Goal: Contribute content: Contribute content

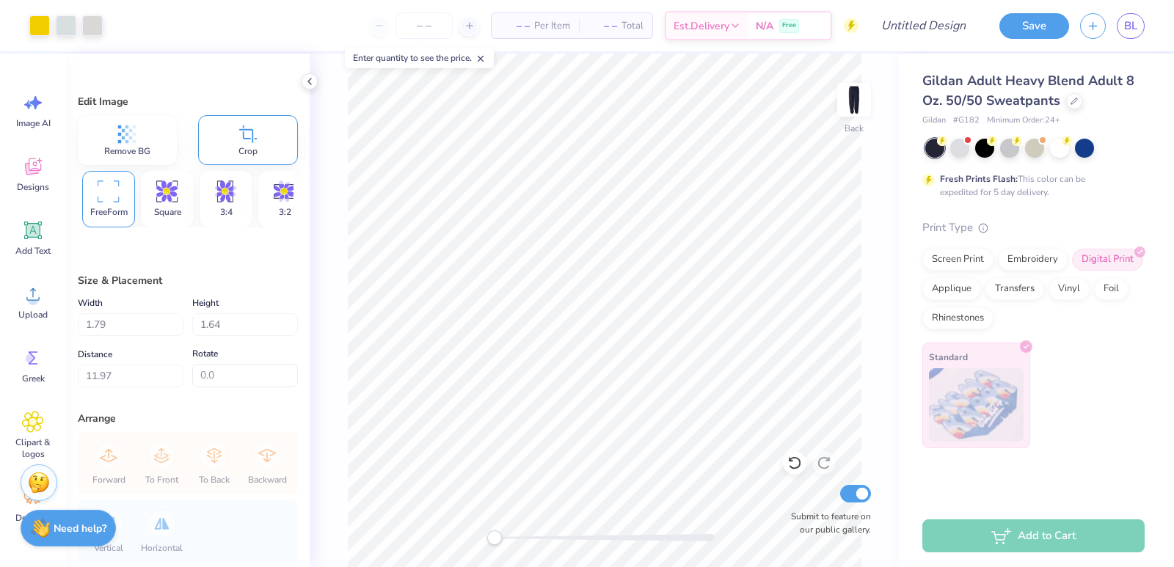
scroll to position [76, 0]
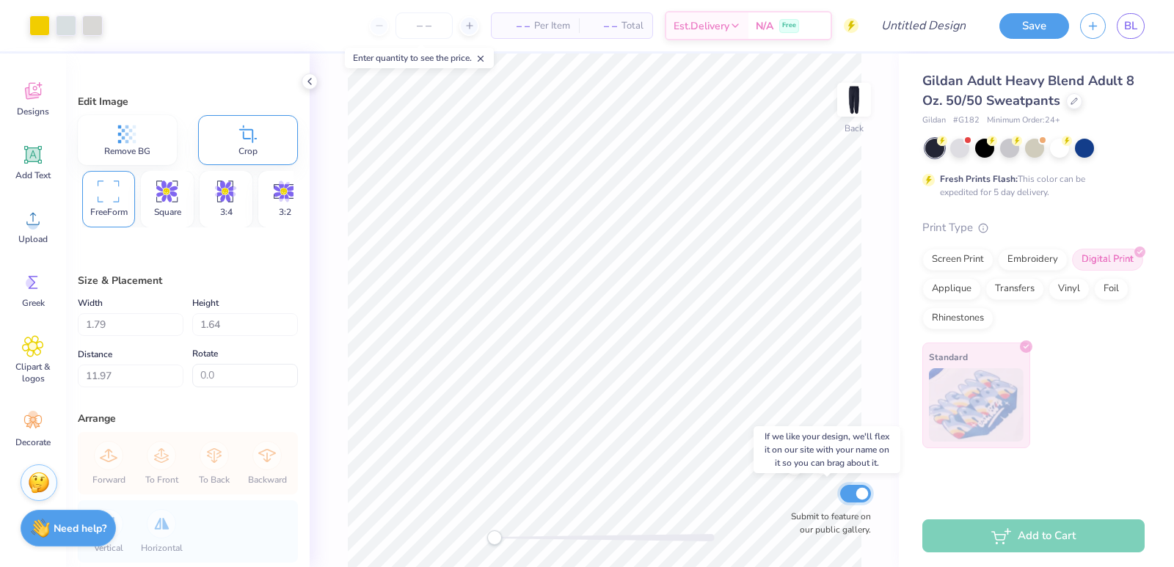
click at [860, 494] on input "Submit to feature on our public gallery." at bounding box center [855, 494] width 31 height 18
checkbox input "false"
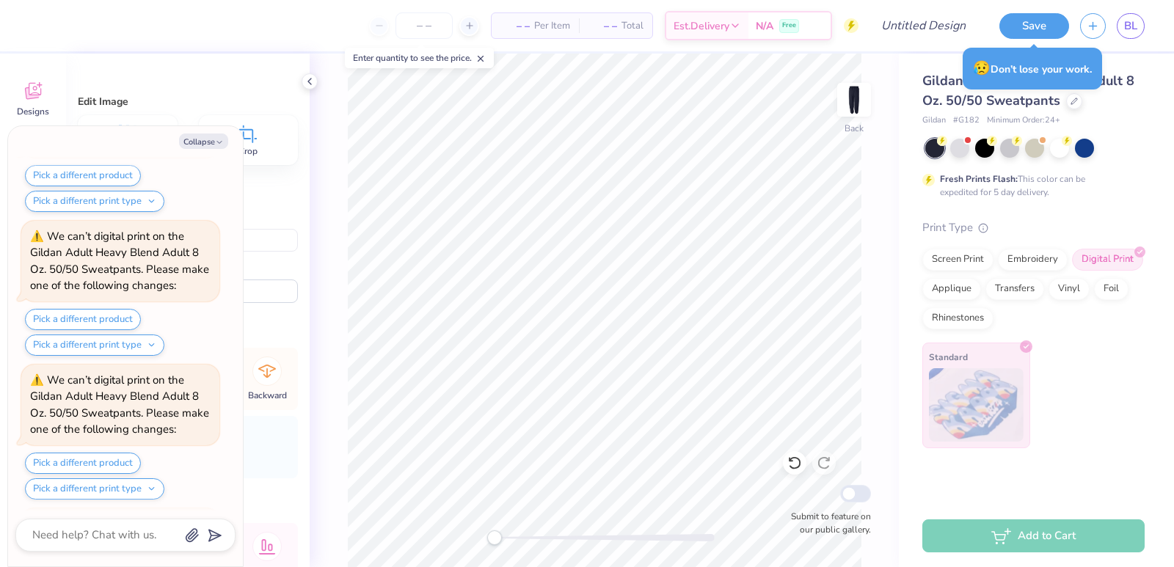
scroll to position [4854, 0]
type textarea "x"
type input "13.81"
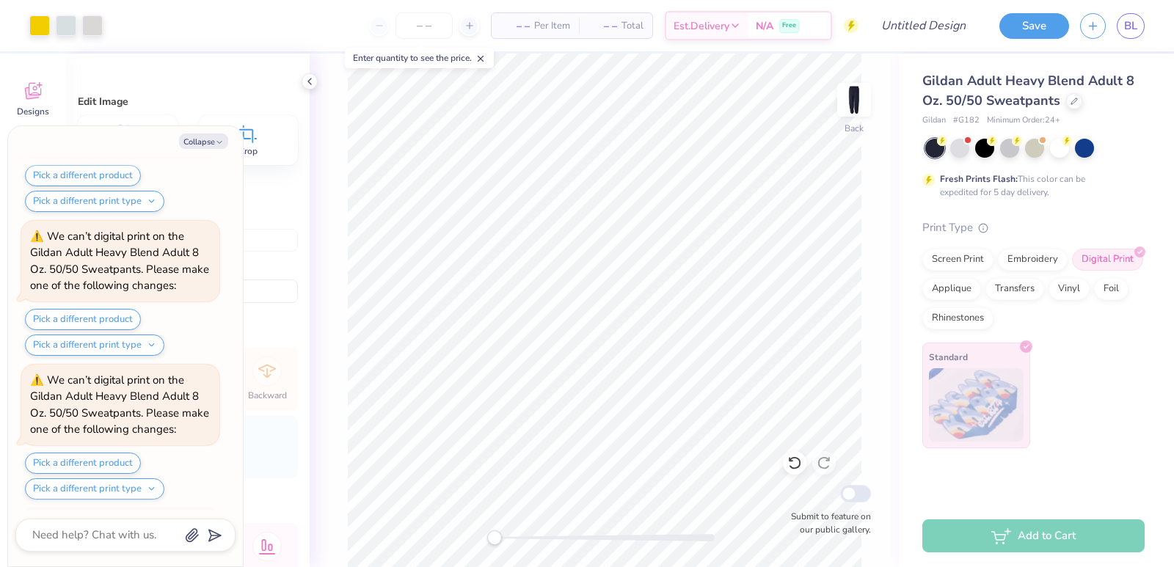
scroll to position [4998, 0]
type textarea "x"
type input "13.21"
type textarea "x"
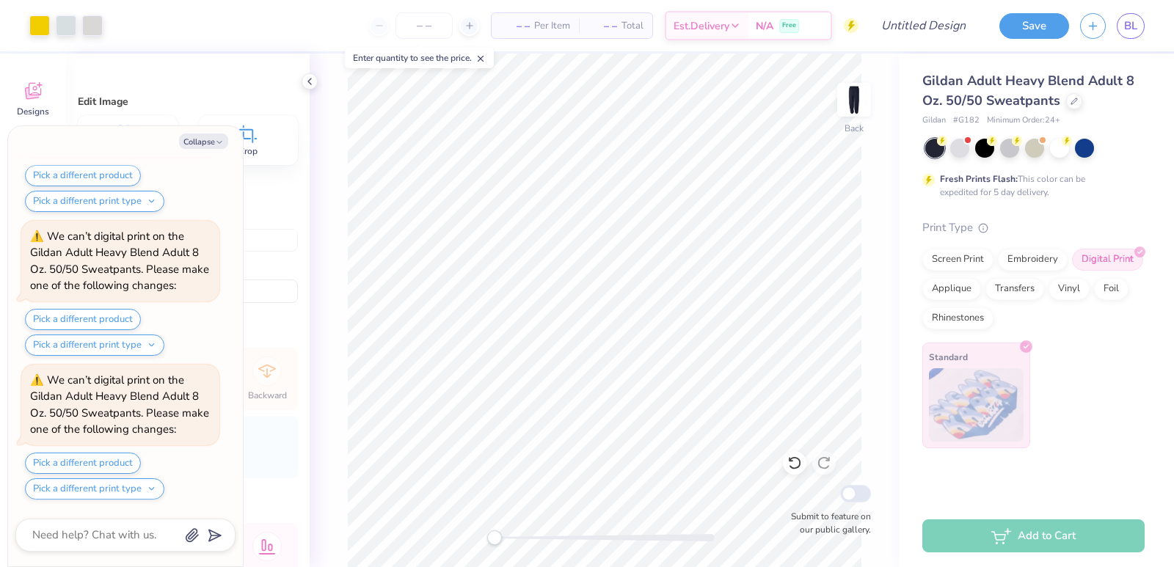
type input "13.71"
type textarea "x"
type input "11.51"
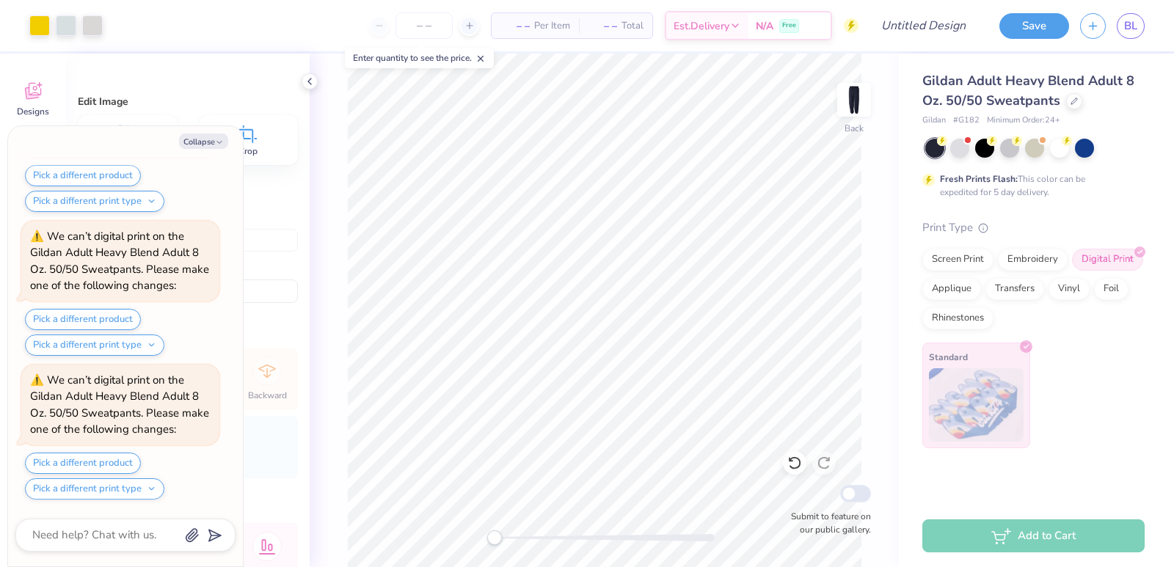
type textarea "x"
type input "11.11"
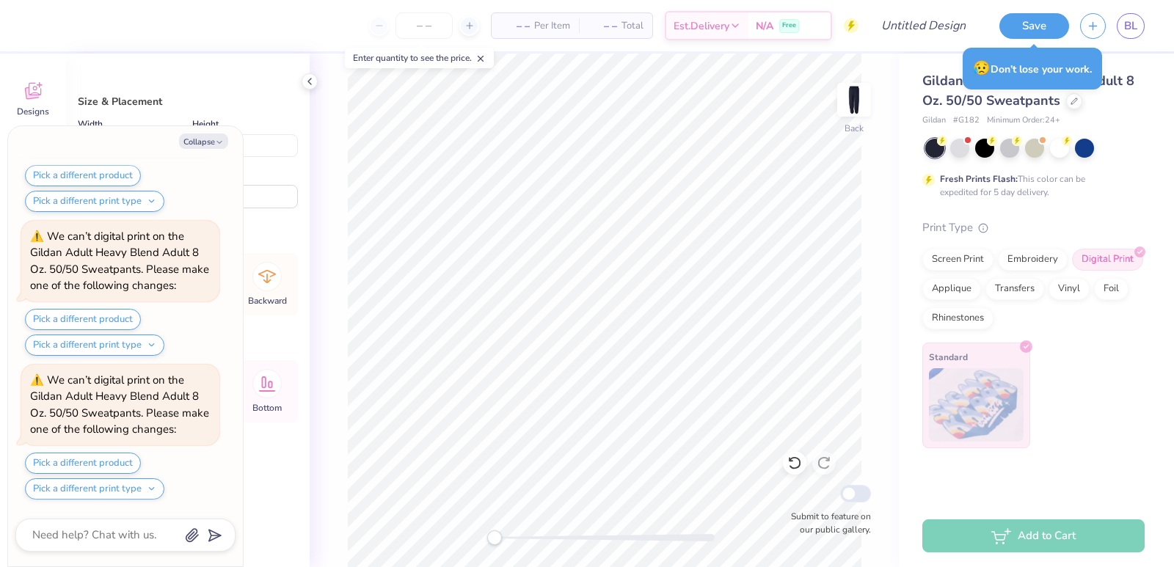
type textarea "x"
